Goal: Information Seeking & Learning: Learn about a topic

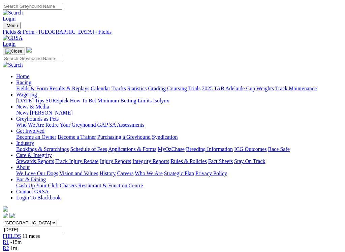
click at [38, 86] on link "Fields & Form" at bounding box center [32, 89] width 32 height 6
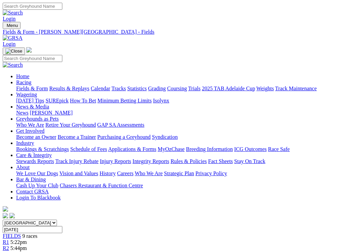
click at [32, 86] on link "Fields & Form" at bounding box center [32, 89] width 32 height 6
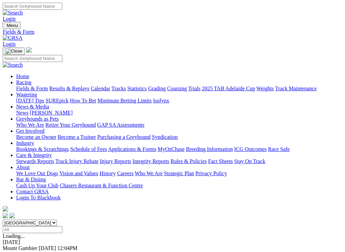
click at [57, 220] on select "South Australia New South Wales Northern Territory Queensland Tasmania Victoria…" at bounding box center [30, 223] width 54 height 6
select select "[GEOGRAPHIC_DATA]"
click at [15, 251] on link "F" at bounding box center [13, 254] width 3 height 6
